Goal: Transaction & Acquisition: Purchase product/service

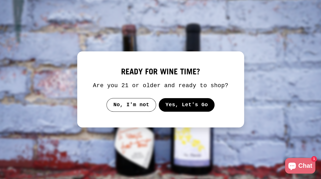
click at [202, 104] on button "Yes, Let's Go" at bounding box center [186, 105] width 56 height 14
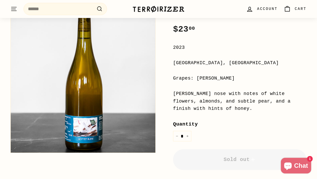
scroll to position [109, 0]
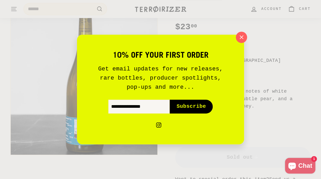
click at [241, 39] on icon "button" at bounding box center [242, 37] width 8 height 8
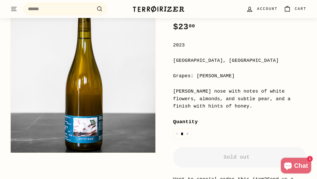
click at [277, 125] on label "Quantity" at bounding box center [239, 122] width 133 height 8
click at [191, 129] on input "*" at bounding box center [182, 134] width 18 height 11
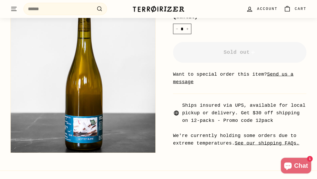
scroll to position [215, 0]
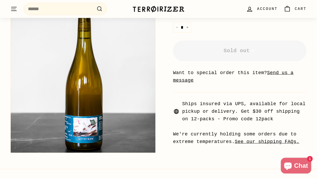
click at [279, 74] on u "Send us a message" at bounding box center [233, 76] width 120 height 13
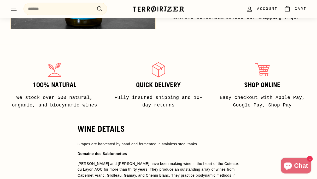
scroll to position [340, 0]
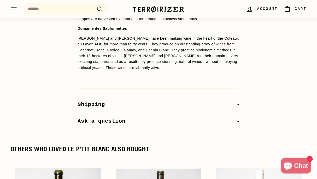
scroll to position [465, 0]
click at [295, 124] on div "WINE DETAILS Grapes are harvested by hand and fermented in stainless steel tank…" at bounding box center [158, 64] width 317 height 131
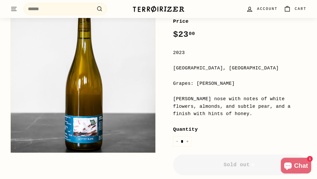
scroll to position [110, 0]
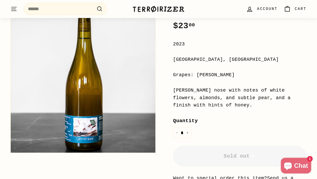
click at [291, 123] on label "Quantity" at bounding box center [239, 121] width 133 height 8
click at [191, 128] on input "*" at bounding box center [182, 133] width 18 height 11
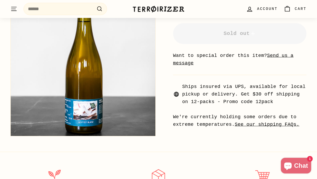
scroll to position [233, 0]
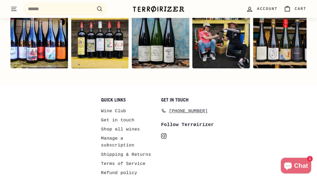
scroll to position [1070, 0]
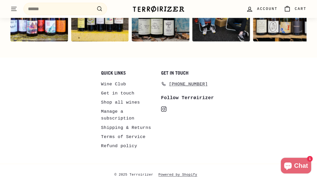
click at [289, 135] on div "Quick links Wine Club Get in touch Shop all wines Manage a subscription Shippin…" at bounding box center [158, 113] width 296 height 86
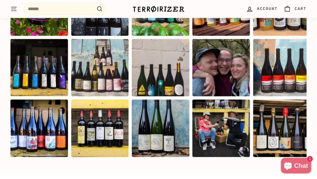
scroll to position [954, 0]
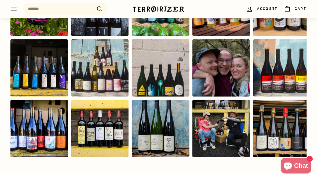
click at [236, 101] on div "Instagram post opens in a popup" at bounding box center [221, 129] width 58 height 58
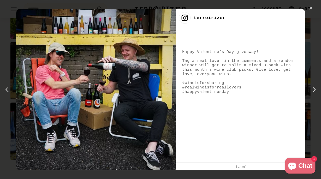
click at [313, 9] on div "✕" at bounding box center [311, 8] width 8 height 8
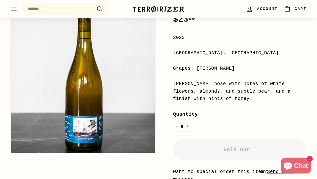
scroll to position [116, 0]
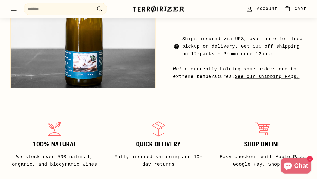
scroll to position [230, 0]
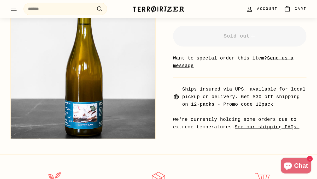
click at [285, 128] on link "See our shipping FAQs." at bounding box center [267, 127] width 65 height 5
click at [282, 60] on u "Send us a message" at bounding box center [233, 62] width 120 height 13
